Goal: Information Seeking & Learning: Learn about a topic

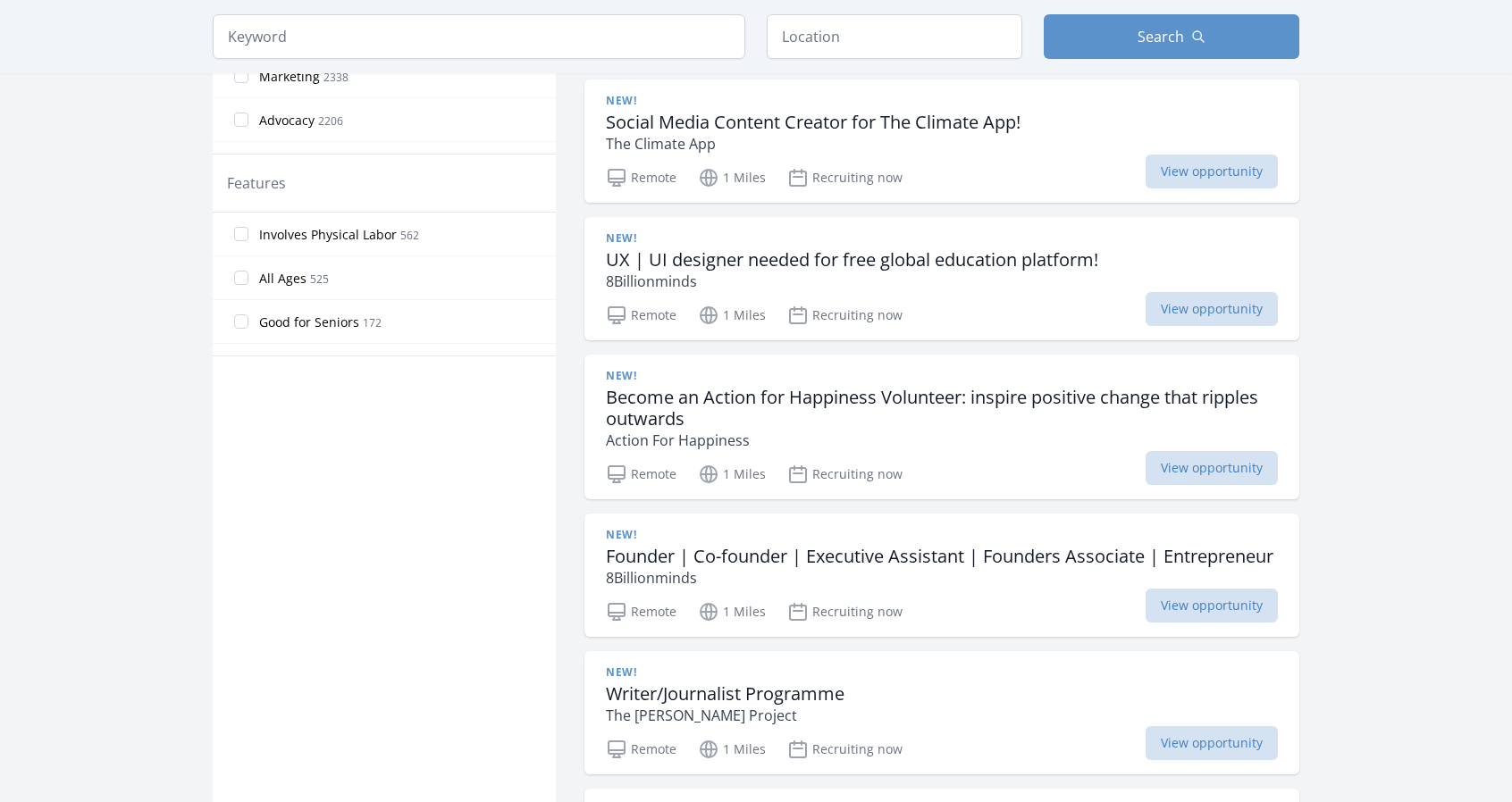
scroll to position [846, 0]
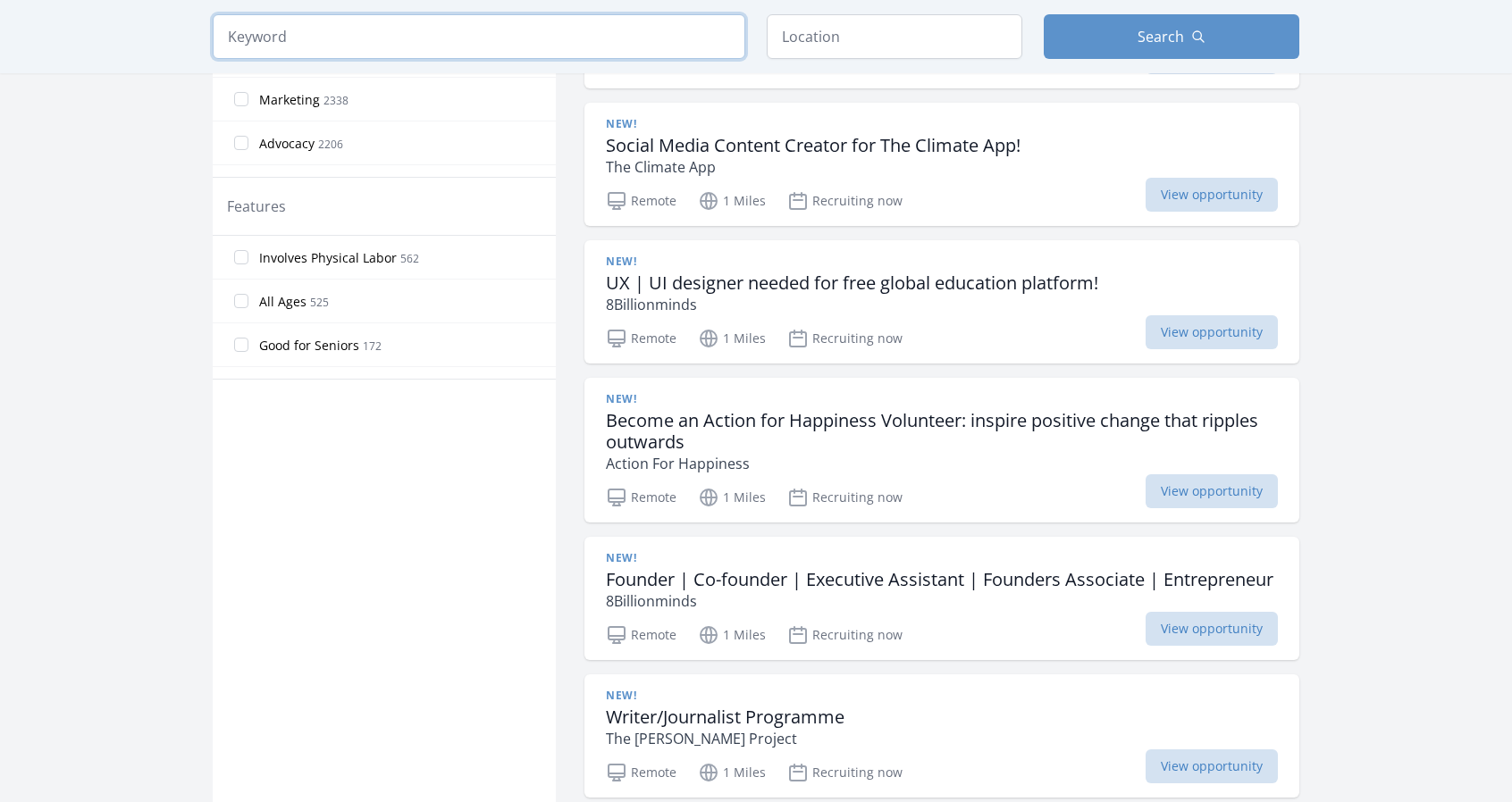
click at [502, 28] on input "search" at bounding box center [479, 37] width 532 height 45
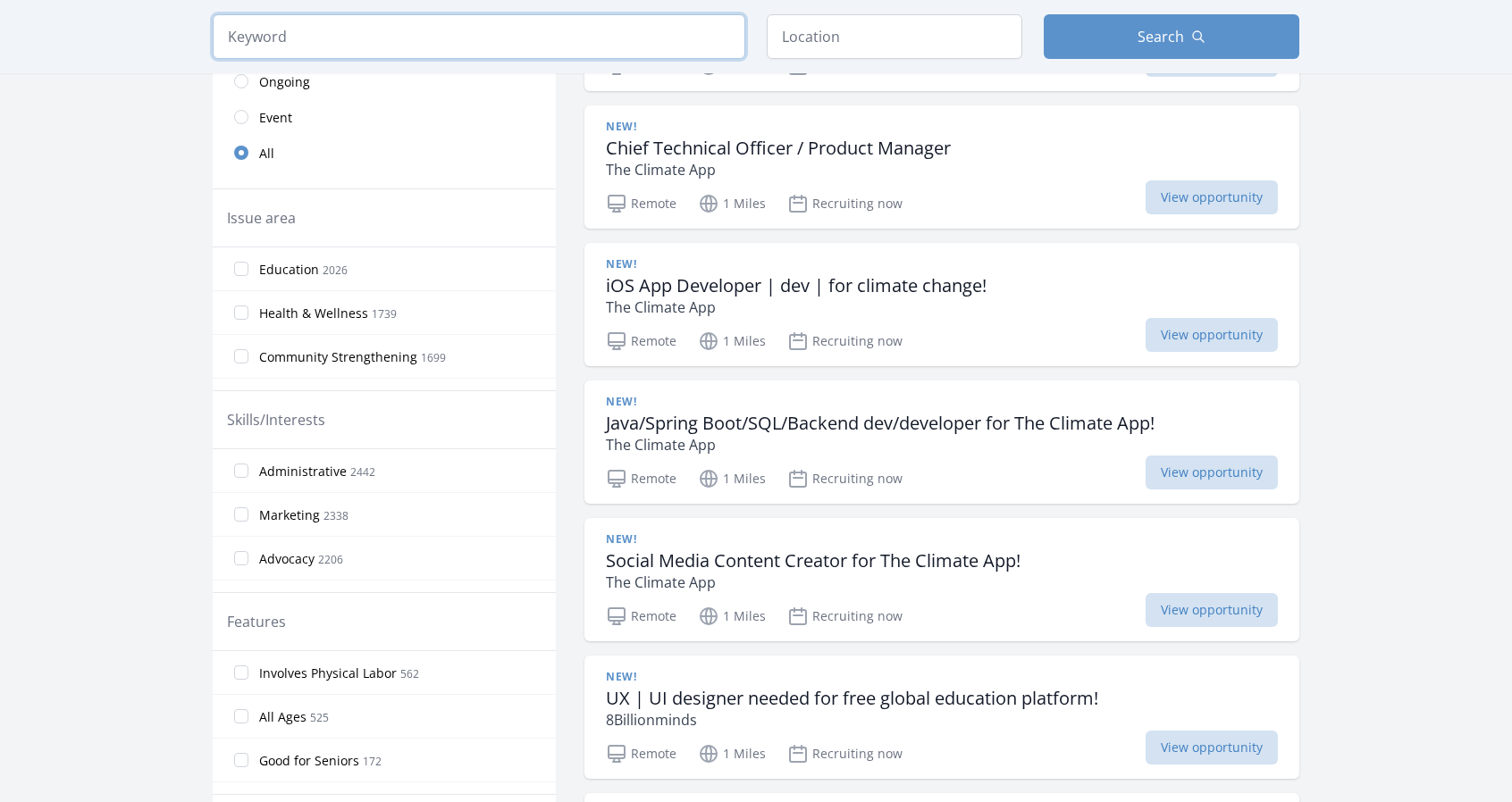
scroll to position [425, 0]
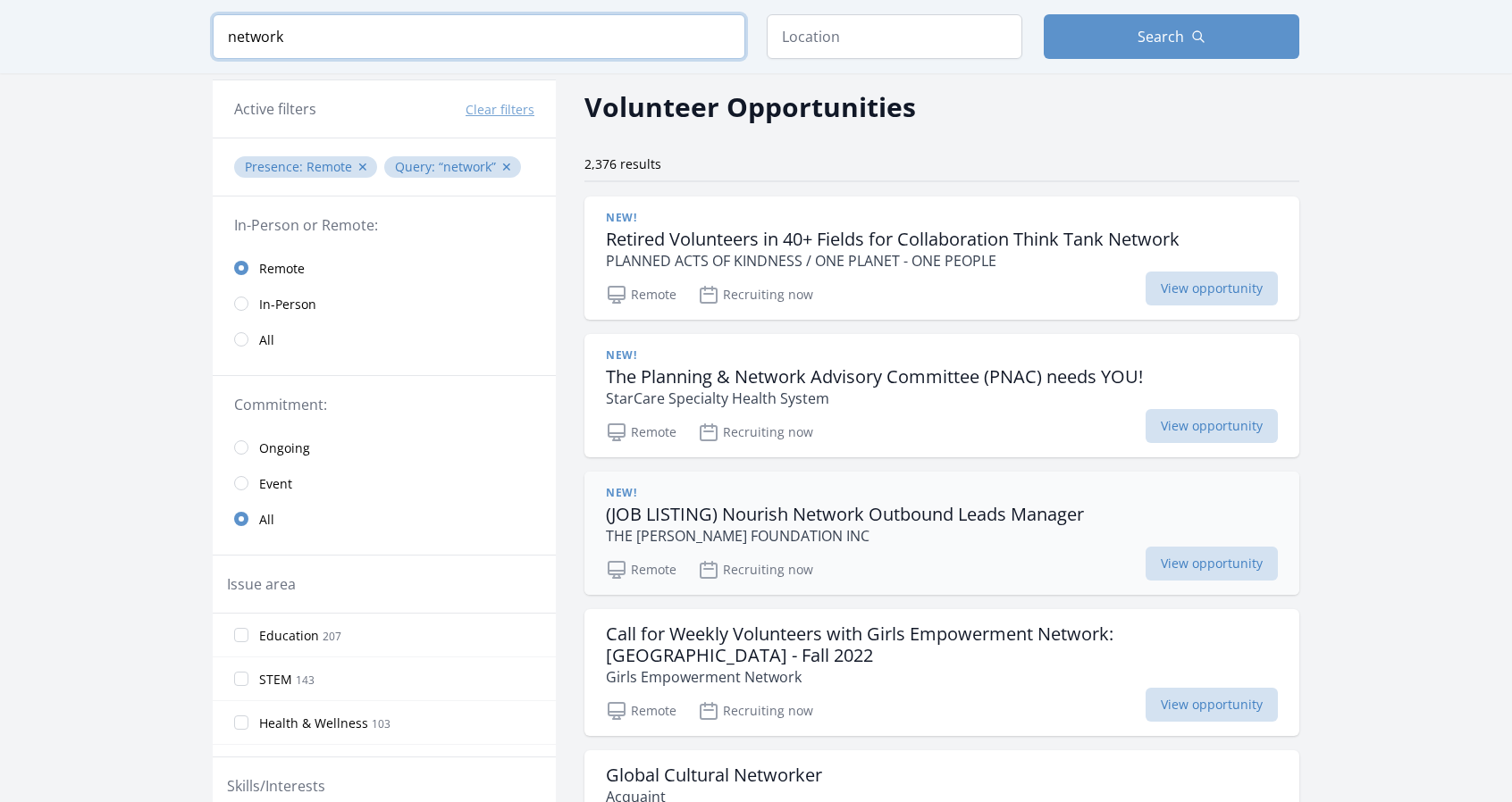
scroll to position [64, 0]
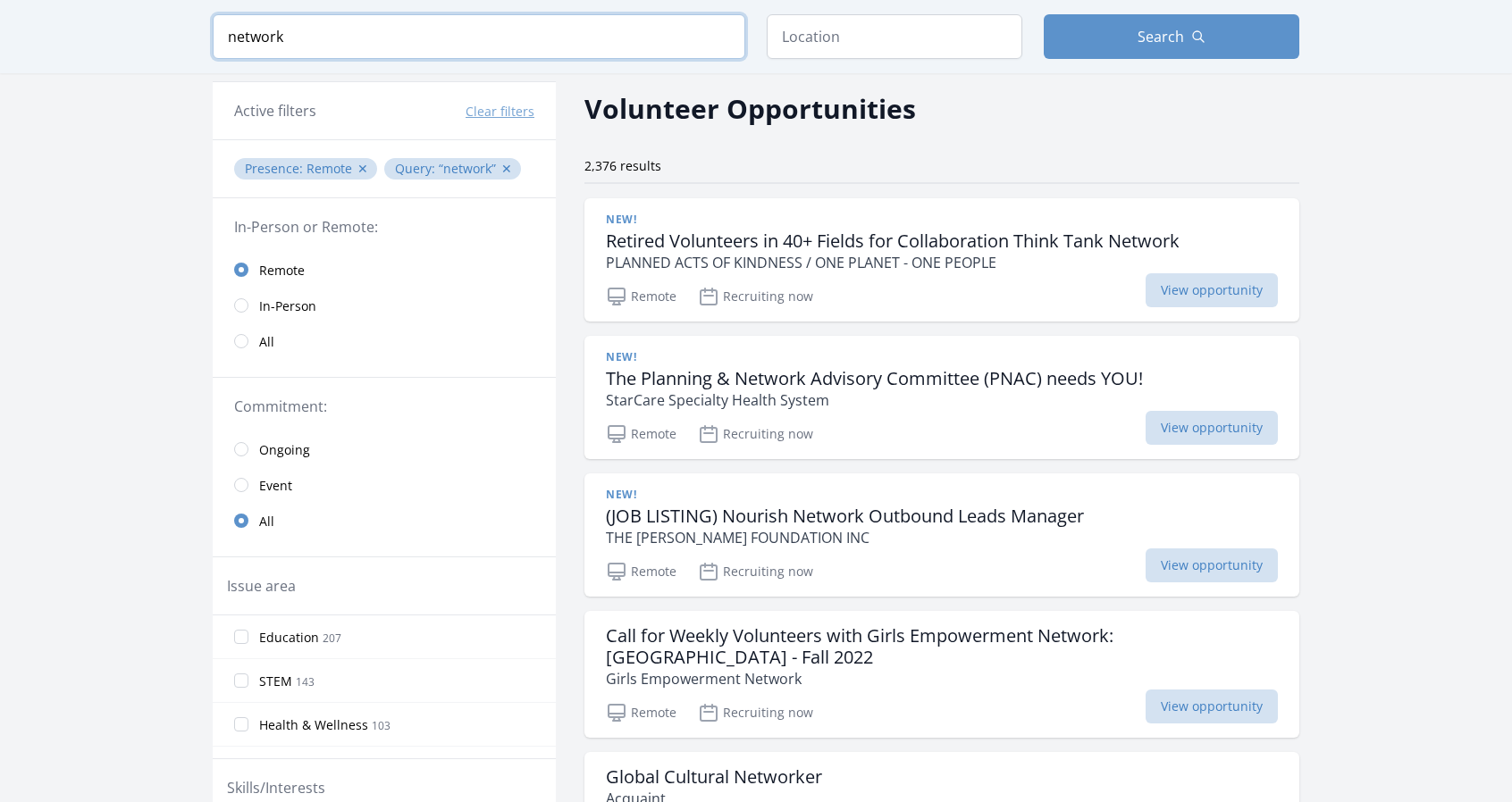
click at [459, 45] on input "network" at bounding box center [479, 37] width 532 height 45
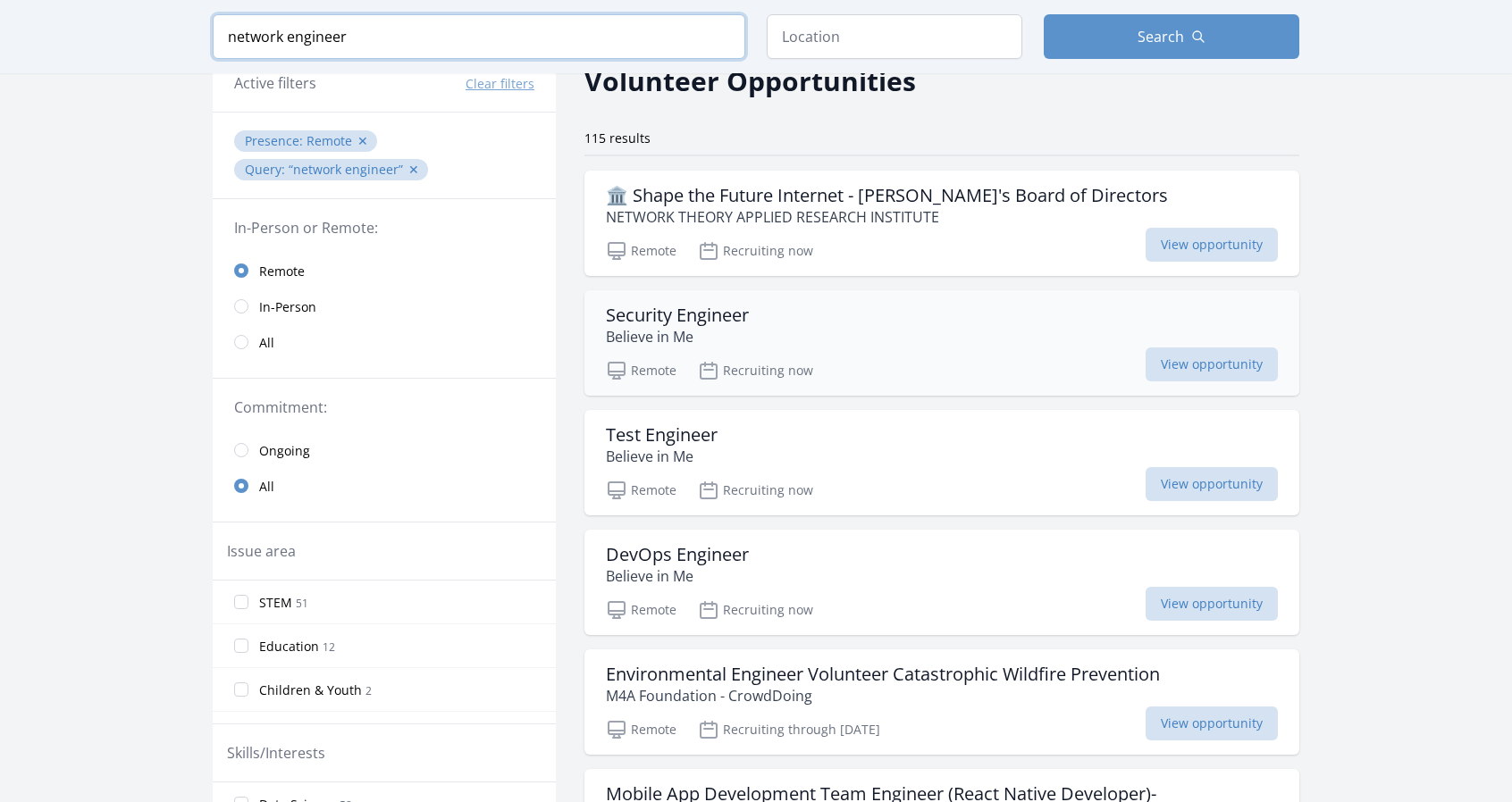
scroll to position [83, 0]
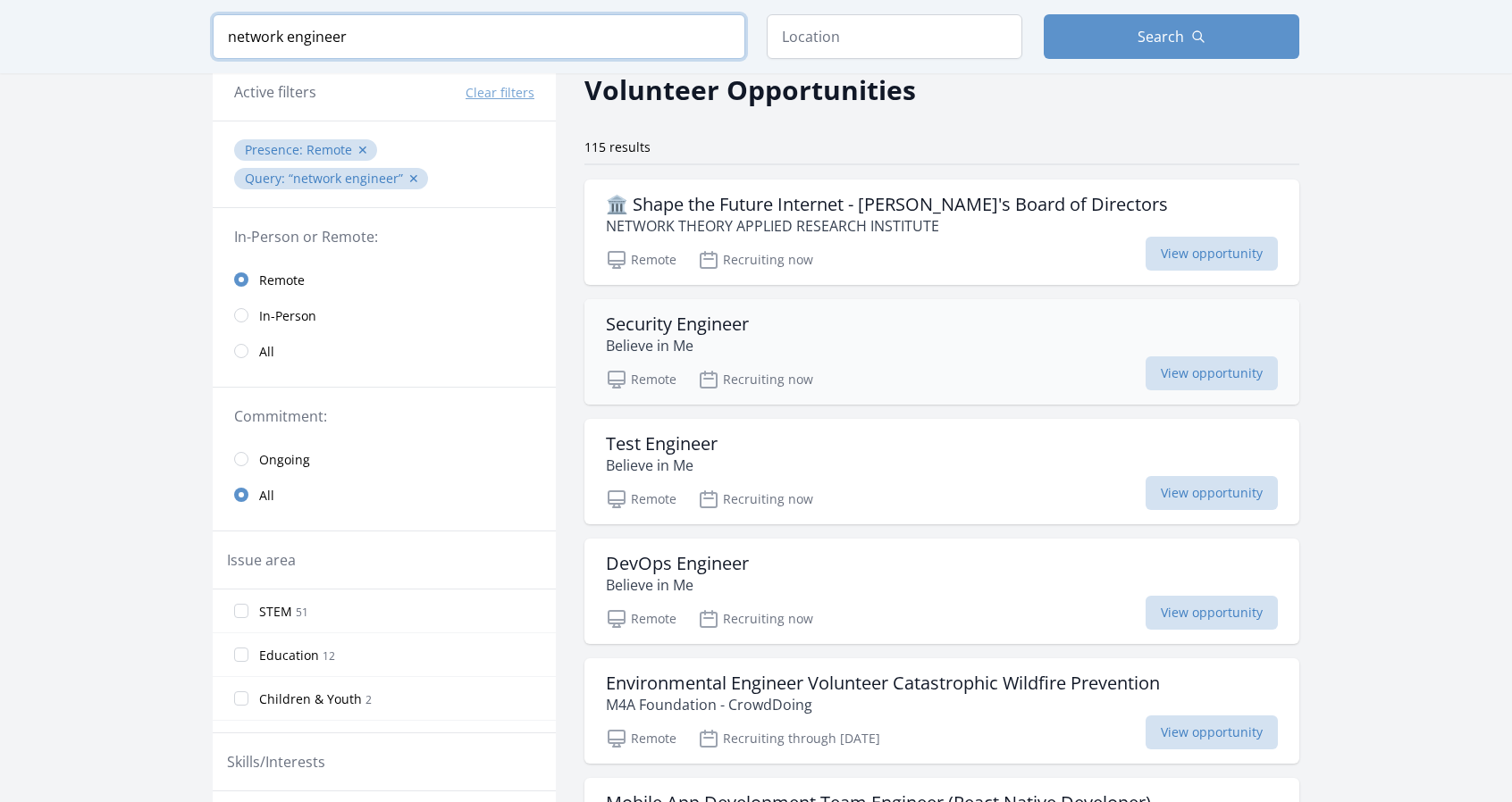
type input "network engineer"
click at [944, 349] on div "Security Engineer Believe in Me" at bounding box center [941, 335] width 672 height 43
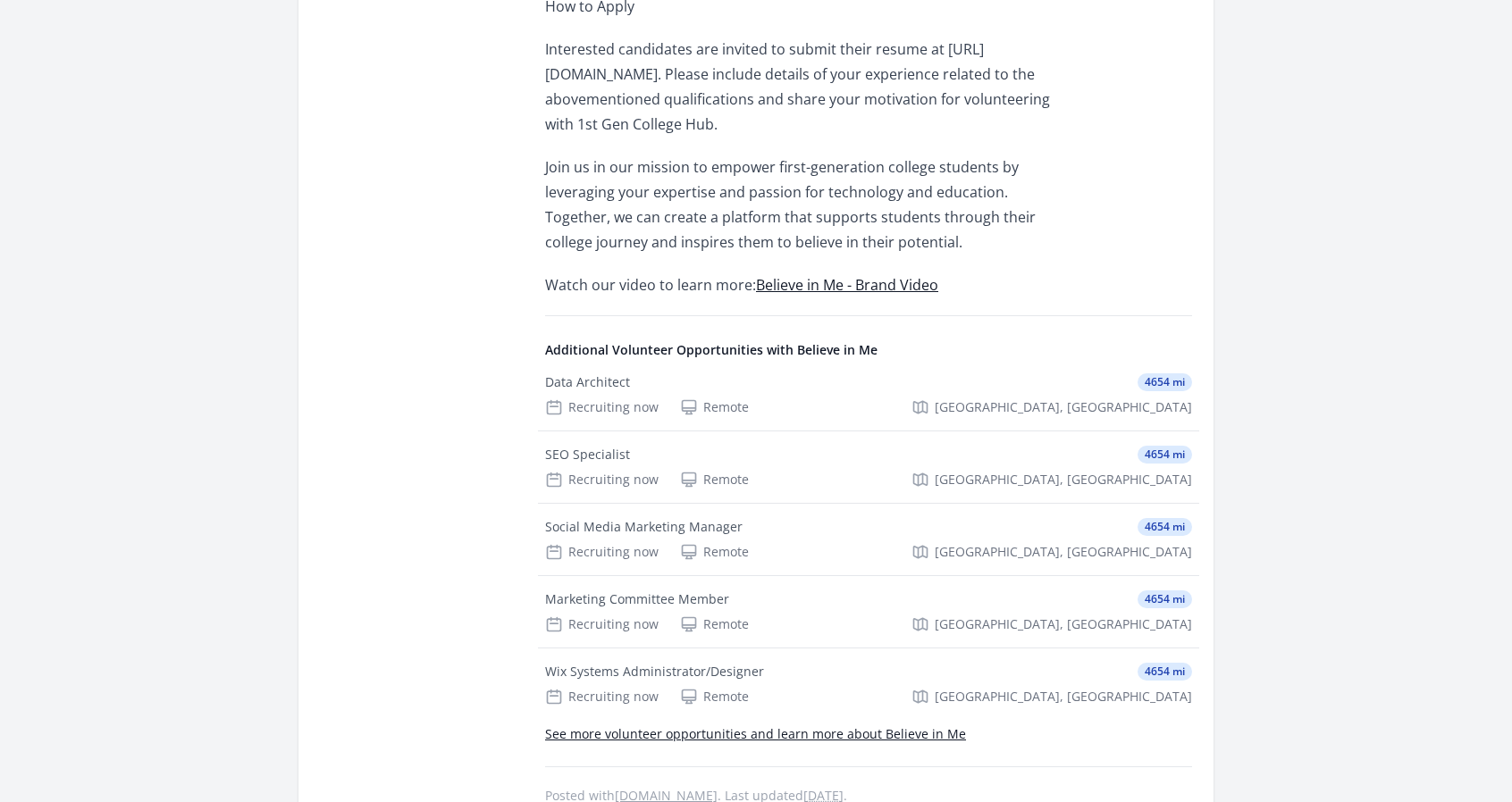
scroll to position [2367, 0]
